Goal: Task Accomplishment & Management: Manage account settings

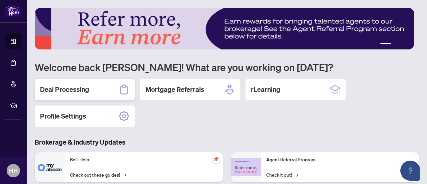
click at [88, 85] on h2 "Deal Processing" at bounding box center [64, 89] width 49 height 9
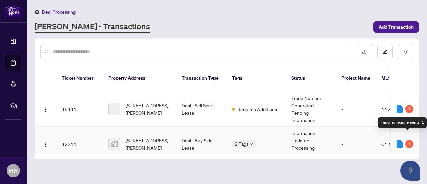
click at [408, 140] on div "1" at bounding box center [409, 144] width 8 height 8
click at [217, 105] on td "Deal - Sell Side Lease" at bounding box center [201, 108] width 50 height 35
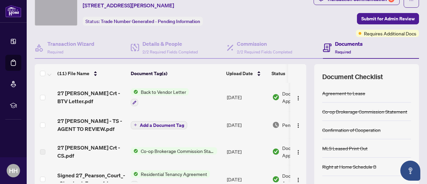
scroll to position [27, 0]
click at [385, 34] on span "Requires Additional Docs" at bounding box center [390, 33] width 52 height 7
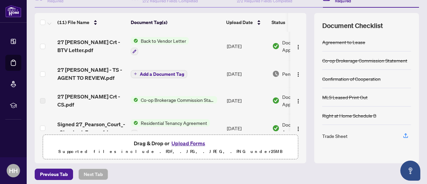
scroll to position [80, 0]
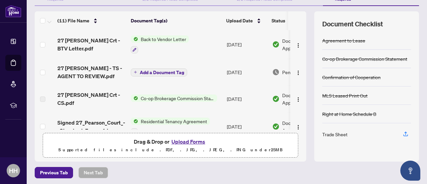
click at [335, 135] on div "Trade Sheet" at bounding box center [334, 133] width 25 height 7
click at [402, 132] on icon "button" at bounding box center [405, 134] width 6 height 6
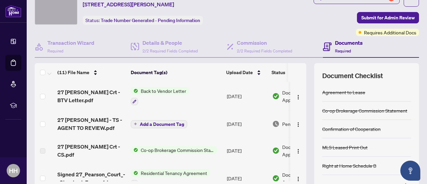
scroll to position [10, 0]
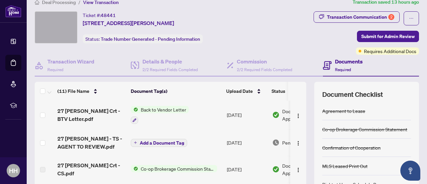
click at [337, 67] on span "Required" at bounding box center [343, 69] width 16 height 5
click at [337, 63] on h4 "Documents" at bounding box center [349, 61] width 28 height 8
click at [358, 15] on div "Transaction Communication 2" at bounding box center [360, 17] width 67 height 11
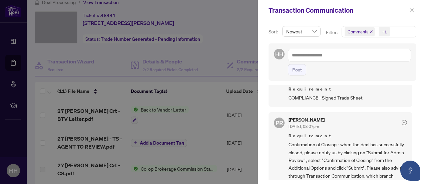
scroll to position [0, 0]
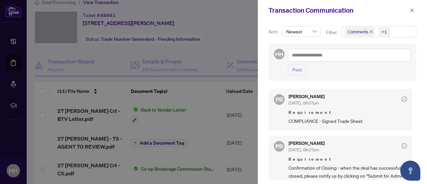
click at [322, 117] on span "COMPLIANCE - Signed Trade Sheet" at bounding box center [347, 121] width 118 height 8
click at [234, 17] on div at bounding box center [213, 92] width 427 height 184
click at [411, 10] on icon "close" at bounding box center [411, 10] width 5 height 5
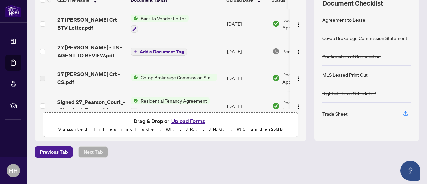
scroll to position [104, 0]
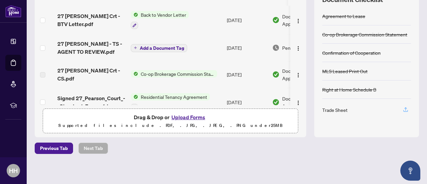
click at [402, 107] on icon "button" at bounding box center [405, 109] width 6 height 6
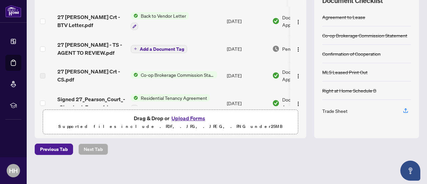
click at [149, 48] on span "Add a Document Tag" at bounding box center [162, 49] width 44 height 5
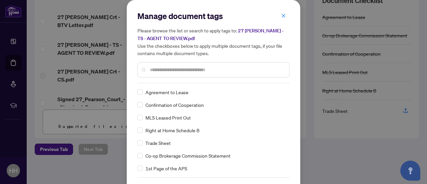
click at [41, 62] on div "Manage document tags Please browse the list or search to apply tags to: 27 [PER…" at bounding box center [213, 92] width 427 height 184
click at [283, 16] on button "button" at bounding box center [283, 15] width 13 height 11
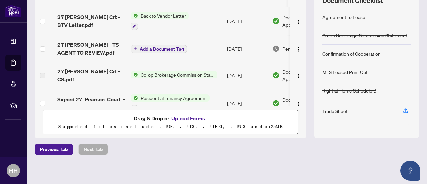
scroll to position [0, 0]
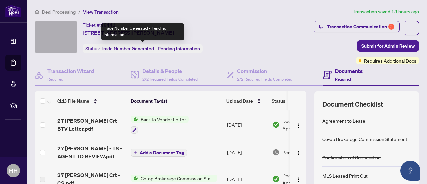
click at [162, 47] on span "Trade Number Generated - Pending Information" at bounding box center [150, 49] width 99 height 6
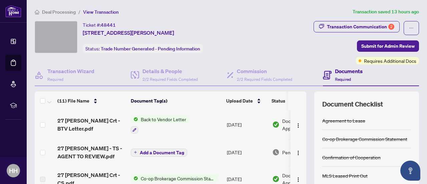
click at [244, 45] on div "Ticket #: 48441 [STREET_ADDRESS][PERSON_NAME] Status: Trade Number Generated - …" at bounding box center [146, 37] width 222 height 32
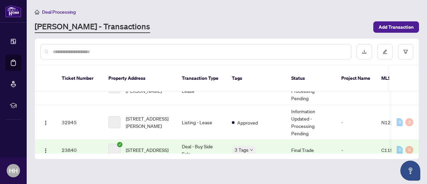
scroll to position [24, 0]
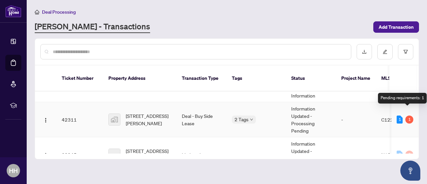
click at [406, 115] on div "1" at bounding box center [409, 119] width 8 height 8
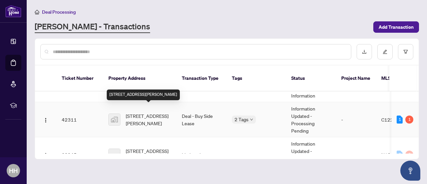
click at [144, 116] on span "[STREET_ADDRESS][PERSON_NAME]" at bounding box center [148, 119] width 45 height 15
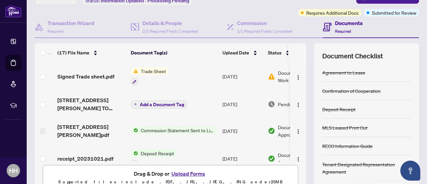
scroll to position [46, 0]
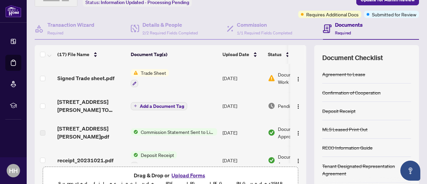
click at [150, 72] on span "Trade Sheet" at bounding box center [153, 72] width 31 height 7
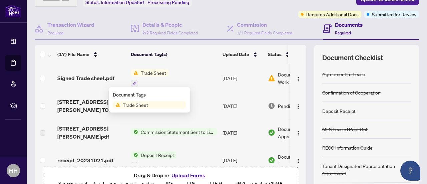
click at [139, 103] on span "Trade Sheet" at bounding box center [135, 104] width 31 height 7
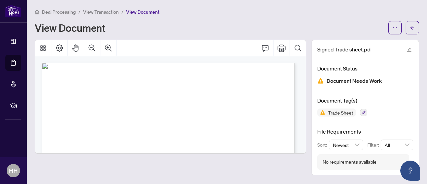
click at [361, 80] on span "Document Needs Work" at bounding box center [353, 80] width 55 height 9
click at [344, 113] on span "Trade Sheet" at bounding box center [340, 112] width 31 height 5
click at [362, 111] on icon "button" at bounding box center [363, 112] width 4 height 4
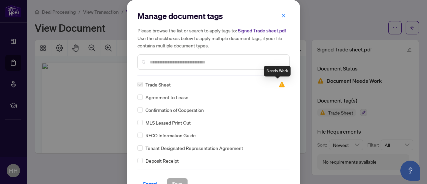
click at [280, 84] on img at bounding box center [281, 84] width 7 height 7
click at [279, 84] on img at bounding box center [281, 84] width 7 height 7
click at [281, 18] on icon "close" at bounding box center [283, 15] width 5 height 5
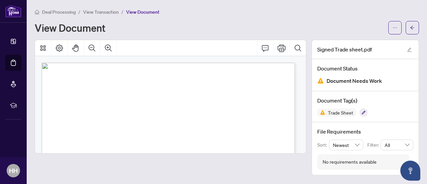
click at [401, 49] on div "Signed Trade sheet.pdf" at bounding box center [365, 49] width 107 height 19
click at [411, 28] on icon "arrow-left" at bounding box center [412, 28] width 4 height 4
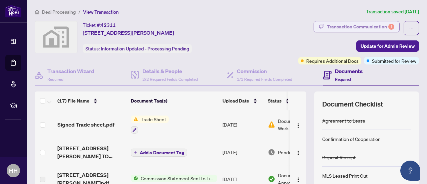
click at [370, 27] on div "Transaction Communication 1" at bounding box center [360, 26] width 67 height 11
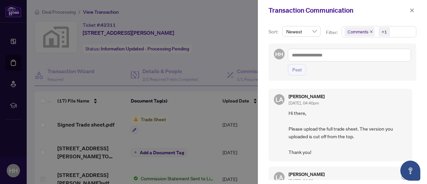
click at [407, 95] on div "[PERSON_NAME] Almuhanna [DATE], 04:40pm Hi there, Please upload the full trade …" at bounding box center [340, 125] width 144 height 72
click at [411, 12] on icon "close" at bounding box center [411, 10] width 5 height 5
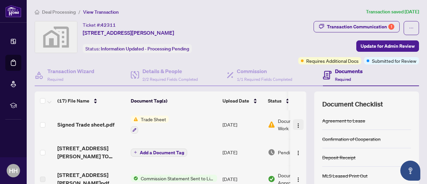
click at [295, 123] on img "button" at bounding box center [297, 125] width 5 height 5
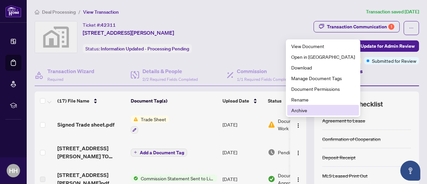
click at [300, 109] on span "Archive" at bounding box center [323, 109] width 64 height 7
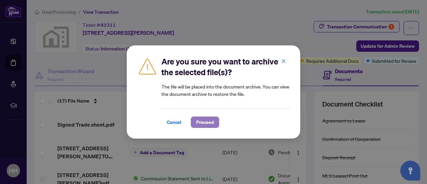
click at [210, 123] on span "Proceed" at bounding box center [205, 122] width 18 height 11
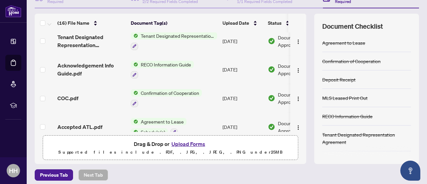
scroll to position [351, 0]
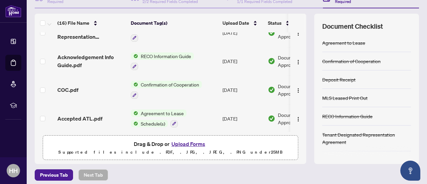
click at [189, 141] on button "Upload Forms" at bounding box center [188, 143] width 38 height 9
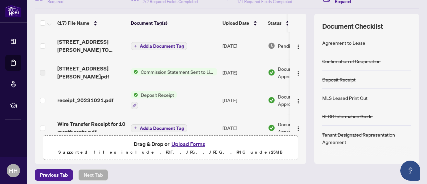
scroll to position [0, 0]
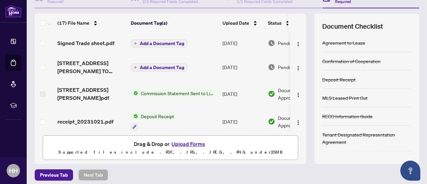
click at [170, 41] on span "Add a Document Tag" at bounding box center [162, 43] width 44 height 5
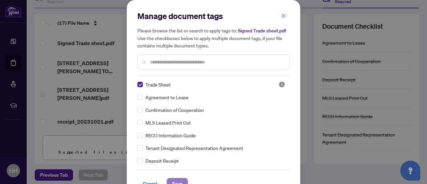
click at [177, 179] on span "Save" at bounding box center [177, 183] width 10 height 11
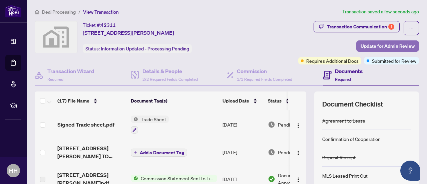
click at [384, 45] on span "Update for Admin Review" at bounding box center [387, 46] width 54 height 11
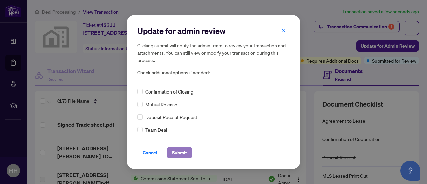
click at [177, 155] on span "Submit" at bounding box center [179, 152] width 15 height 11
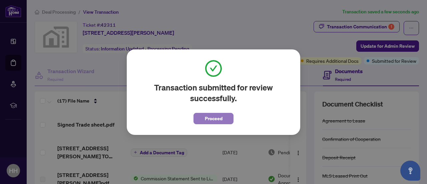
click at [214, 119] on span "Proceed" at bounding box center [214, 118] width 18 height 11
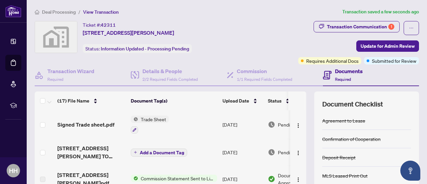
click at [43, 9] on span "Deal Processing" at bounding box center [59, 12] width 34 height 6
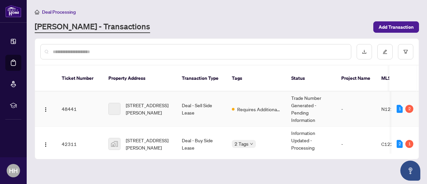
click at [307, 97] on td "Trade Number Generated - Pending Information" at bounding box center [311, 108] width 50 height 35
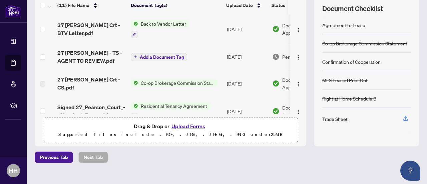
scroll to position [57, 0]
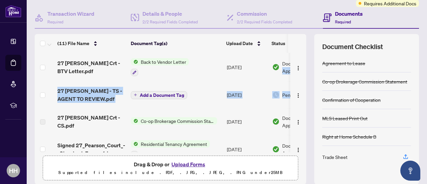
drag, startPoint x: 301, startPoint y: 64, endPoint x: 301, endPoint y: 82, distance: 17.7
click at [301, 82] on div "(11) File Name Document Tag(s) Upload Date Status 27 [PERSON_NAME] Crt - BTV Le…" at bounding box center [227, 109] width 384 height 150
click at [298, 72] on td at bounding box center [298, 67] width 16 height 29
click at [159, 93] on span "Add a Document Tag" at bounding box center [162, 95] width 44 height 5
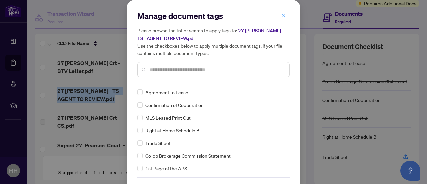
click at [278, 15] on button "button" at bounding box center [283, 15] width 13 height 11
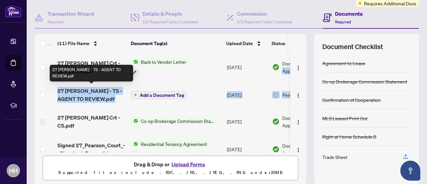
click at [76, 92] on span "27 [PERSON_NAME] - TS - AGENT TO REVIEW.pdf" at bounding box center [91, 95] width 68 height 16
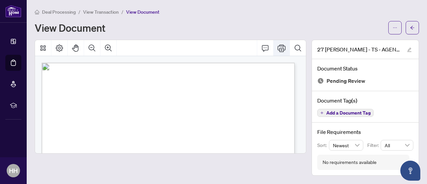
click at [282, 50] on icon "Print" at bounding box center [281, 48] width 8 height 8
click at [342, 113] on span "Add a Document Tag" at bounding box center [348, 112] width 44 height 5
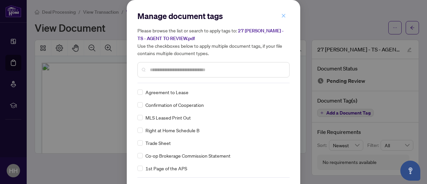
click at [283, 16] on button "button" at bounding box center [283, 15] width 13 height 11
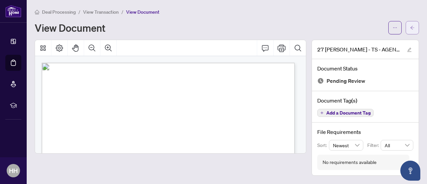
click at [410, 29] on icon "arrow-left" at bounding box center [412, 27] width 5 height 5
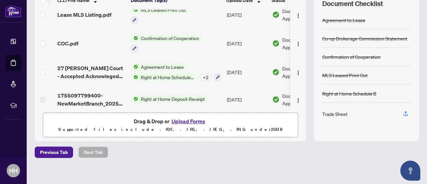
scroll to position [104, 0]
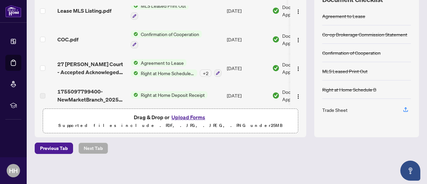
click at [191, 116] on button "Upload Forms" at bounding box center [188, 117] width 38 height 9
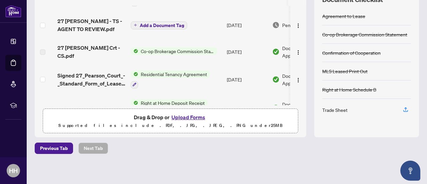
scroll to position [0, 0]
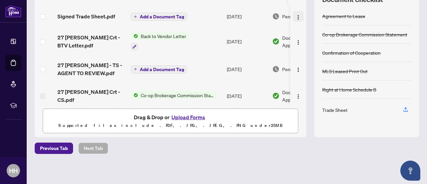
click at [293, 15] on button "button" at bounding box center [298, 16] width 11 height 11
click at [402, 107] on icon "button" at bounding box center [405, 109] width 6 height 6
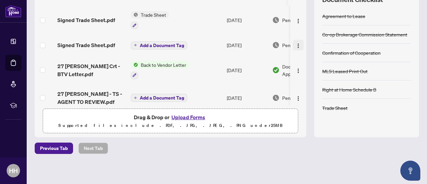
click at [295, 43] on img "button" at bounding box center [297, 45] width 5 height 5
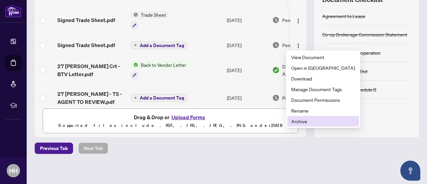
click at [301, 120] on span "Archive" at bounding box center [323, 120] width 64 height 7
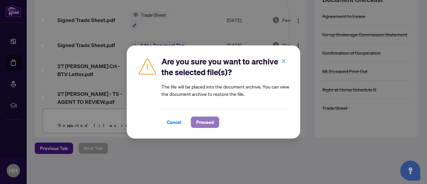
click at [207, 123] on span "Proceed" at bounding box center [205, 122] width 18 height 11
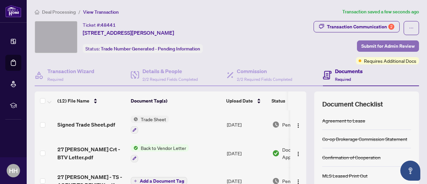
click at [382, 42] on span "Submit for Admin Review" at bounding box center [387, 46] width 53 height 11
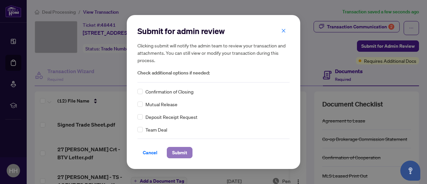
click at [177, 152] on span "Submit" at bounding box center [179, 152] width 15 height 11
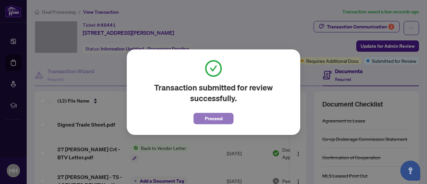
click at [215, 116] on span "Proceed" at bounding box center [214, 118] width 18 height 11
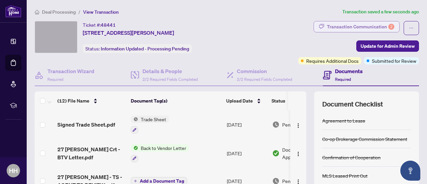
click at [366, 23] on div "Transaction Communication 2" at bounding box center [360, 26] width 67 height 11
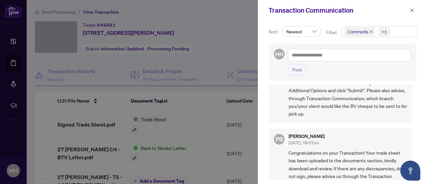
scroll to position [100, 0]
click at [208, 14] on div at bounding box center [213, 92] width 427 height 184
click at [414, 10] on icon "close" at bounding box center [411, 10] width 5 height 5
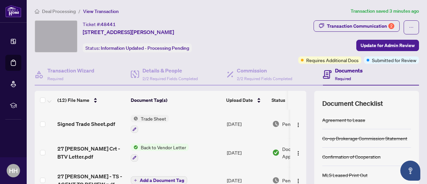
scroll to position [0, 0]
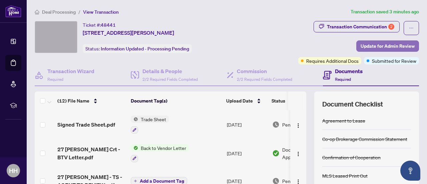
click at [385, 45] on span "Update for Admin Review" at bounding box center [387, 46] width 54 height 11
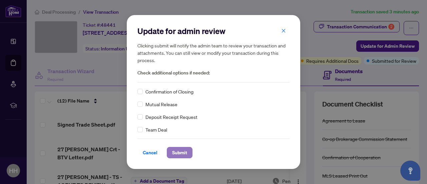
click at [182, 152] on span "Submit" at bounding box center [179, 152] width 15 height 11
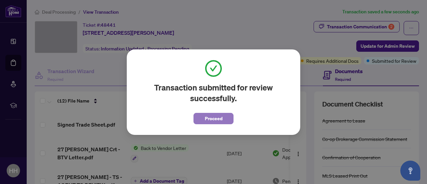
click at [223, 115] on button "Proceed" at bounding box center [213, 118] width 40 height 11
